Goal: Task Accomplishment & Management: Manage account settings

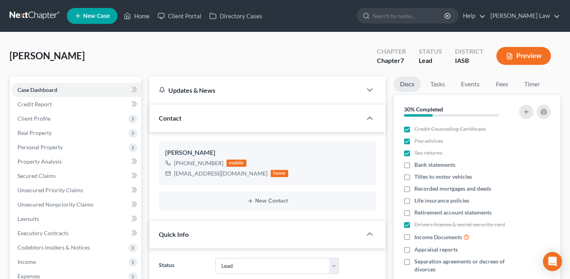
select select "10"
select select "0"
click at [142, 18] on link "Home" at bounding box center [137, 16] width 34 height 14
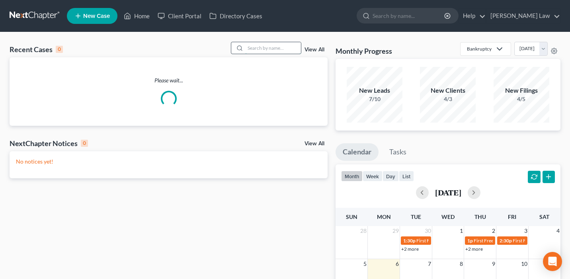
click at [278, 48] on input "search" at bounding box center [273, 48] width 56 height 12
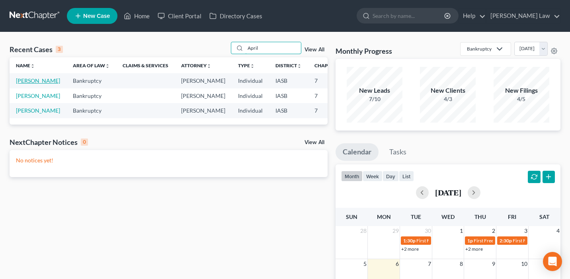
type input "April"
click at [20, 84] on link "[PERSON_NAME]" at bounding box center [38, 80] width 44 height 7
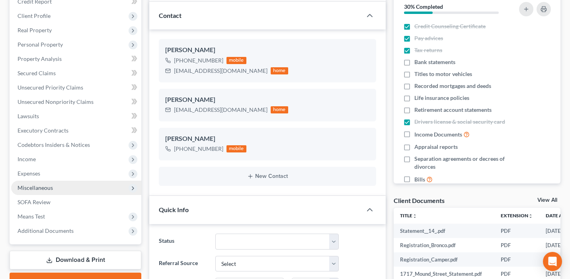
scroll to position [103, 0]
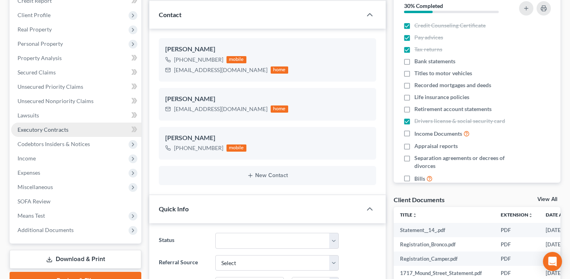
click at [70, 130] on link "Executory Contracts" at bounding box center [76, 130] width 130 height 14
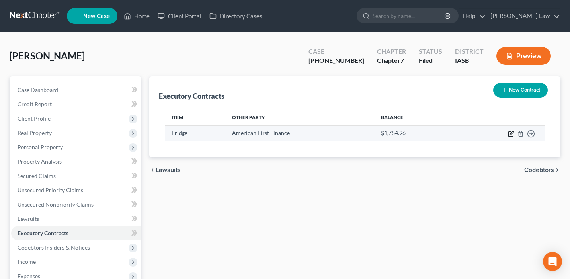
click at [511, 133] on icon "button" at bounding box center [511, 134] width 6 height 6
select select "0"
select select "45"
select select "0"
select select "2"
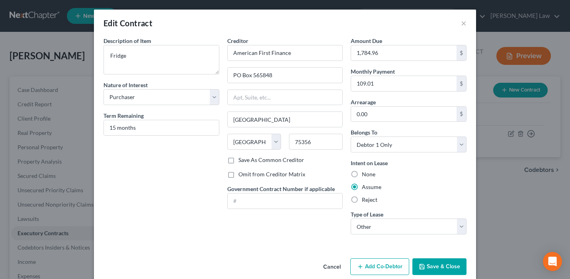
click at [460, 25] on div "Edit Contract ×" at bounding box center [285, 23] width 382 height 27
click at [463, 25] on button "×" at bounding box center [464, 23] width 6 height 10
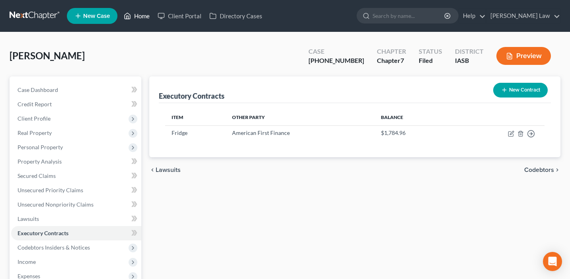
click at [144, 15] on link "Home" at bounding box center [137, 16] width 34 height 14
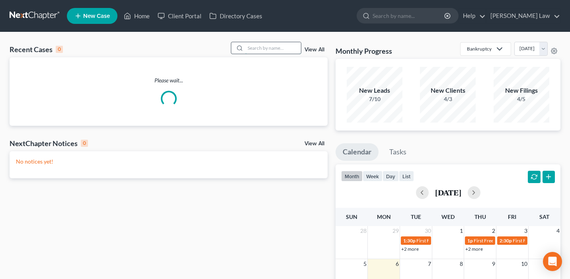
click at [291, 45] on input "search" at bounding box center [273, 48] width 56 height 12
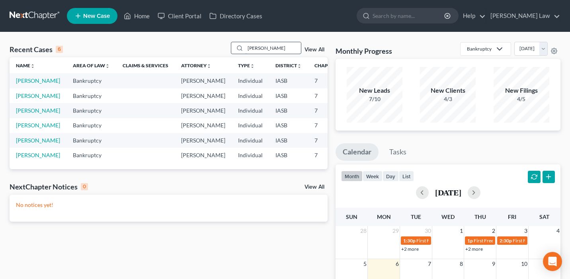
click at [279, 52] on input "[PERSON_NAME]" at bounding box center [273, 48] width 56 height 12
click at [279, 51] on input "[PERSON_NAME]" at bounding box center [273, 48] width 56 height 12
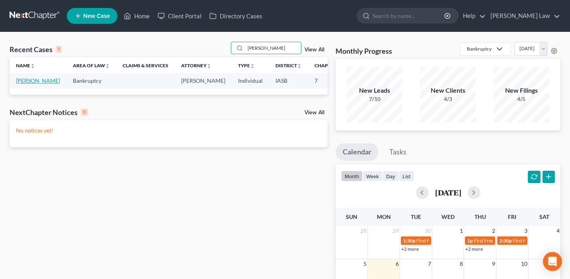
type input "[PERSON_NAME]"
click at [27, 84] on link "[PERSON_NAME]" at bounding box center [38, 80] width 44 height 7
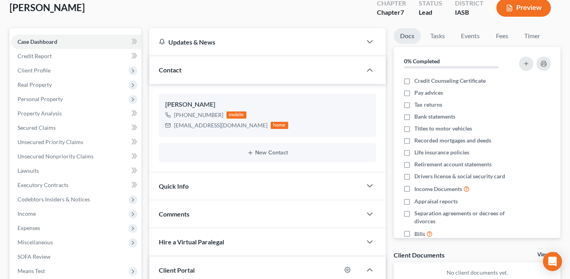
scroll to position [55, 0]
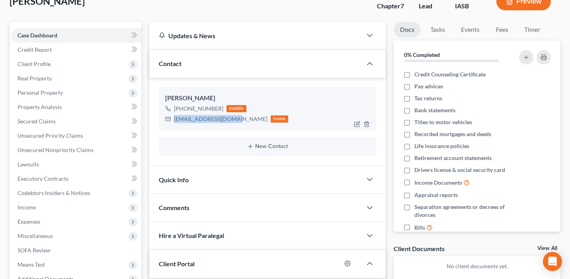
drag, startPoint x: 239, startPoint y: 118, endPoint x: 172, endPoint y: 118, distance: 66.5
click at [172, 118] on div "[EMAIL_ADDRESS][DOMAIN_NAME] home" at bounding box center [226, 119] width 123 height 10
copy div "[EMAIL_ADDRESS][DOMAIN_NAME]"
click at [356, 124] on icon "button" at bounding box center [358, 123] width 4 height 4
select select "0"
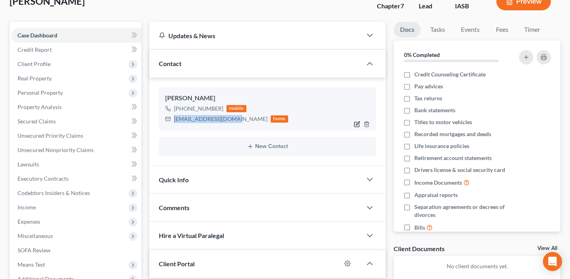
select select "0"
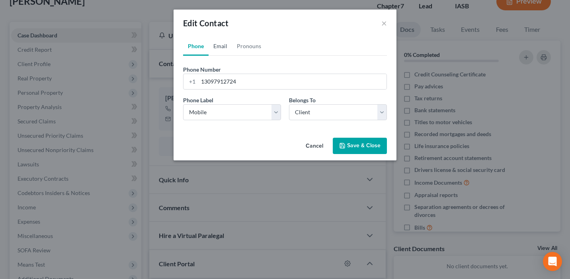
click at [224, 49] on link "Email" at bounding box center [220, 46] width 23 height 19
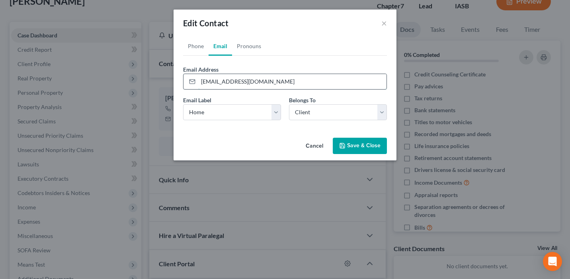
click at [281, 80] on input "[EMAIL_ADDRESS][DOMAIN_NAME]" at bounding box center [292, 81] width 188 height 15
paste input "Brandinp6"
type input "[EMAIL_ADDRESS][DOMAIN_NAME]"
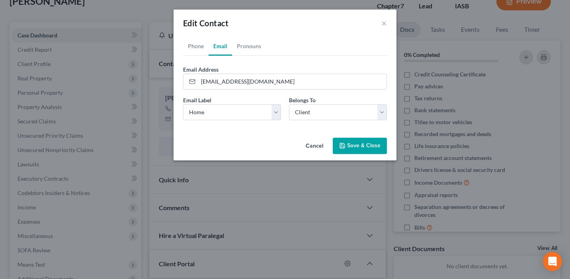
click at [354, 146] on button "Save & Close" at bounding box center [360, 146] width 54 height 17
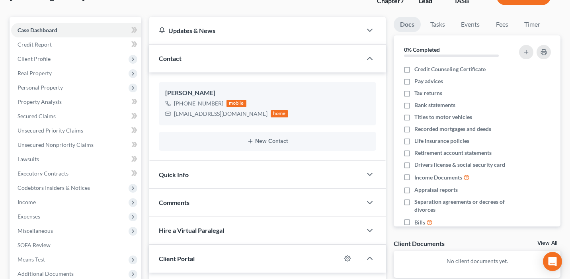
scroll to position [0, 0]
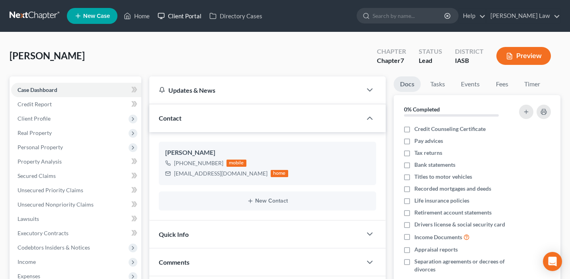
click at [174, 16] on link "Client Portal" at bounding box center [180, 16] width 52 height 14
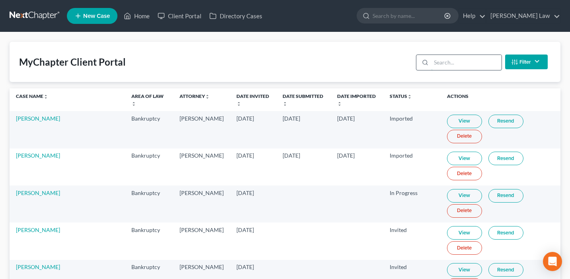
click at [465, 62] on input "search" at bounding box center [466, 62] width 70 height 15
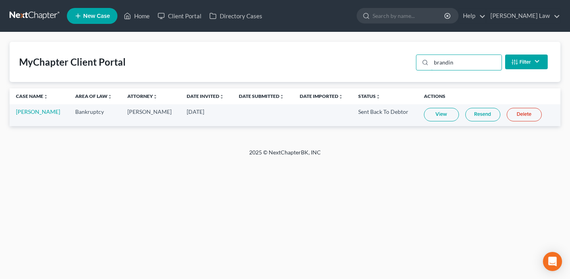
type input "brandin"
click at [513, 115] on link "Delete" at bounding box center [524, 115] width 35 height 14
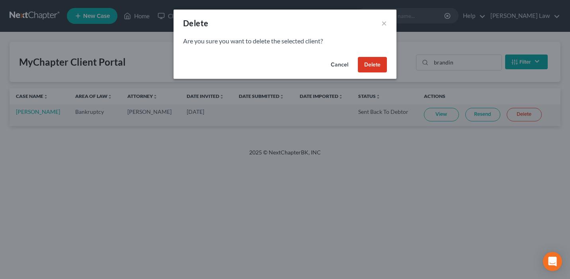
click at [372, 64] on button "Delete" at bounding box center [372, 65] width 29 height 16
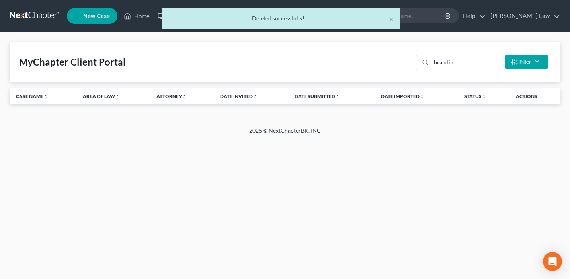
click at [134, 14] on div "× Deleted successfully!" at bounding box center [281, 20] width 570 height 25
click at [135, 17] on div "× Deleted successfully!" at bounding box center [281, 20] width 570 height 25
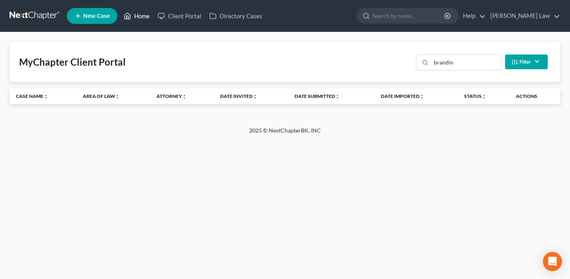
click at [139, 18] on link "Home" at bounding box center [137, 16] width 34 height 14
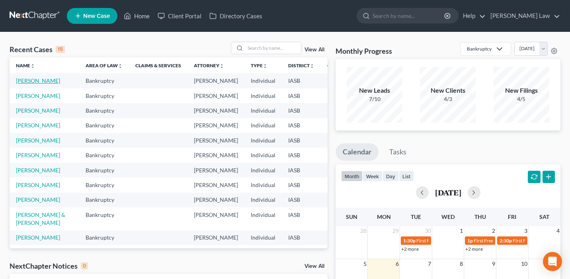
click at [28, 84] on link "[PERSON_NAME]" at bounding box center [38, 80] width 44 height 7
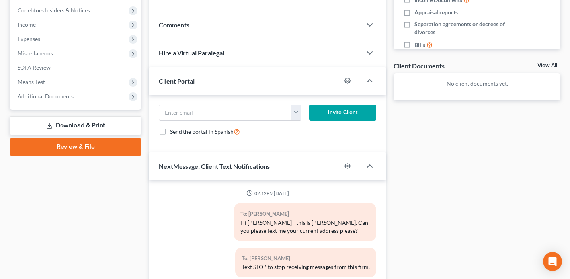
scroll to position [300, 0]
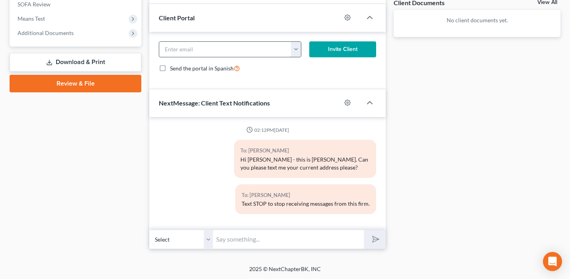
click at [243, 50] on input "email" at bounding box center [225, 49] width 132 height 15
paste input "[EMAIL_ADDRESS][DOMAIN_NAME]"
type input "[EMAIL_ADDRESS][DOMAIN_NAME]"
click at [348, 48] on button "Invite Client" at bounding box center [342, 49] width 67 height 16
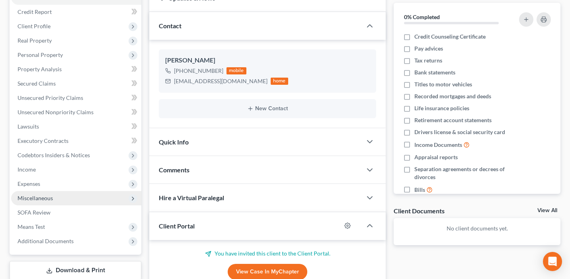
scroll to position [99, 0]
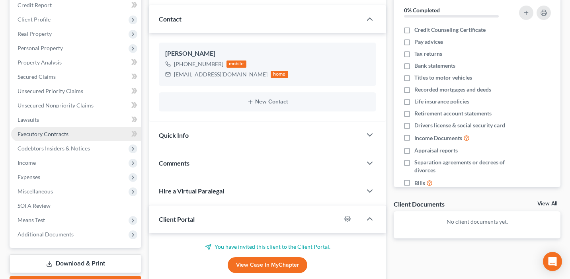
click at [65, 133] on span "Executory Contracts" at bounding box center [43, 134] width 51 height 7
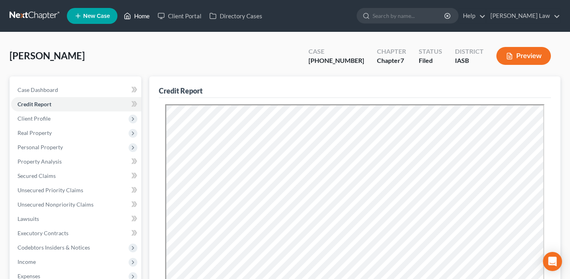
click at [142, 17] on link "Home" at bounding box center [137, 16] width 34 height 14
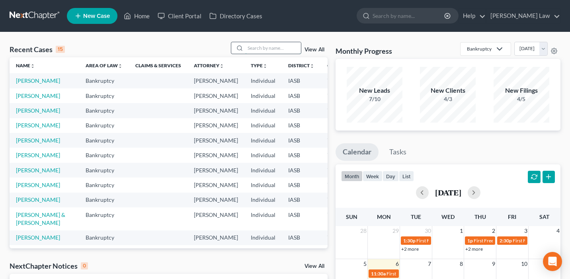
click at [253, 51] on input "search" at bounding box center [273, 48] width 56 height 12
click at [33, 114] on link "[PERSON_NAME]" at bounding box center [38, 110] width 44 height 7
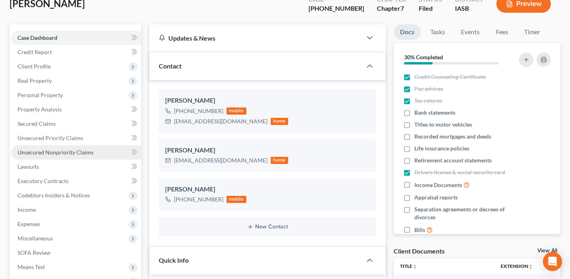
scroll to position [32, 0]
click at [91, 153] on span "Unsecured Nonpriority Claims" at bounding box center [56, 152] width 76 height 7
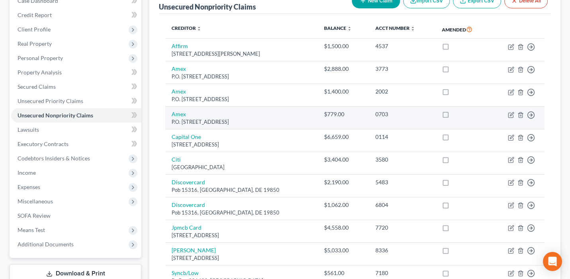
scroll to position [55, 0]
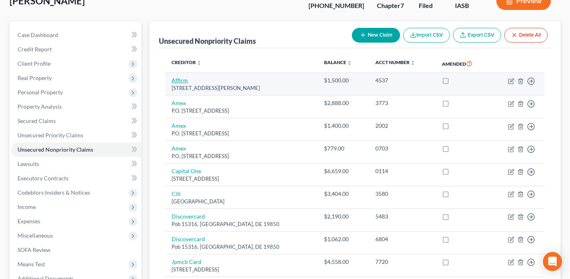
click at [180, 82] on link "Affirm" at bounding box center [180, 80] width 16 height 7
select select "39"
select select "2"
select select "0"
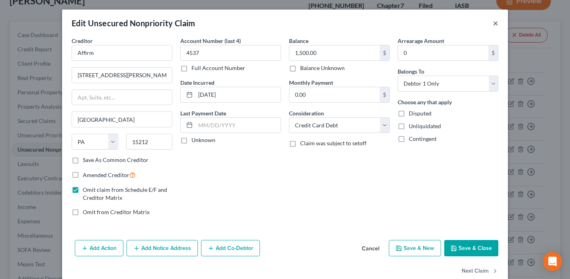
click at [496, 21] on button "×" at bounding box center [496, 23] width 6 height 10
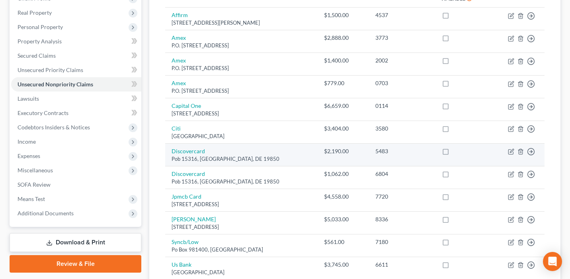
scroll to position [207, 0]
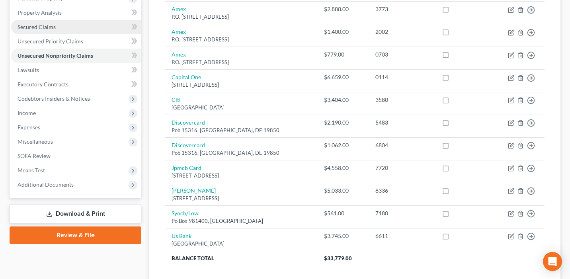
click at [78, 28] on link "Secured Claims" at bounding box center [76, 27] width 130 height 14
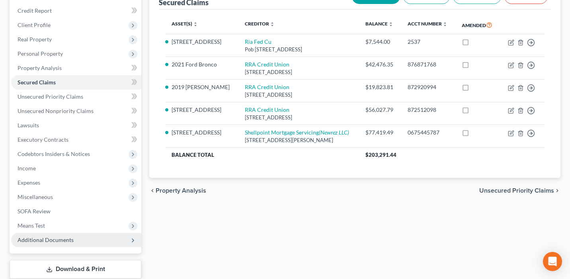
scroll to position [109, 0]
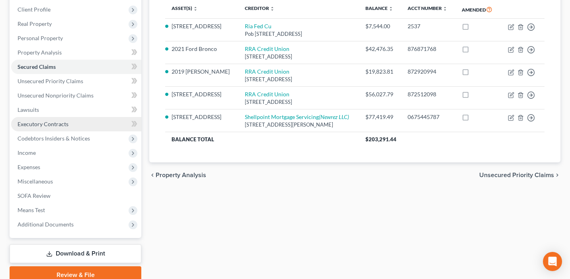
click at [60, 123] on span "Executory Contracts" at bounding box center [43, 124] width 51 height 7
